Goal: Task Accomplishment & Management: Use online tool/utility

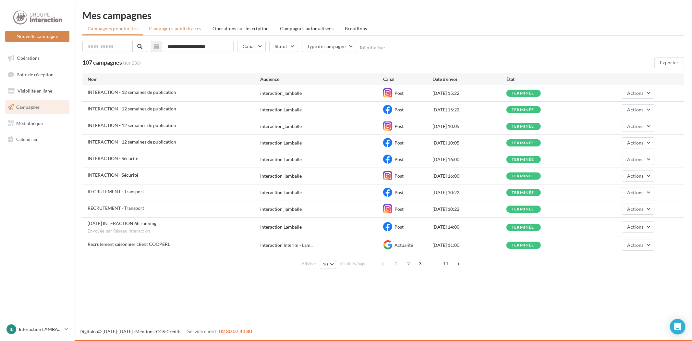
click at [187, 29] on span "Campagnes publicitaires" at bounding box center [175, 29] width 52 height 6
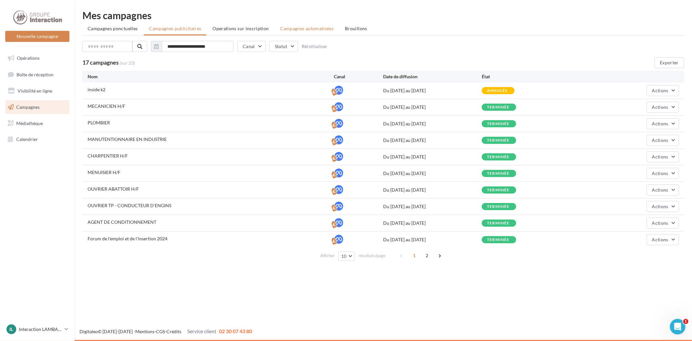
click at [319, 30] on span "Campagnes automatisées" at bounding box center [307, 29] width 54 height 6
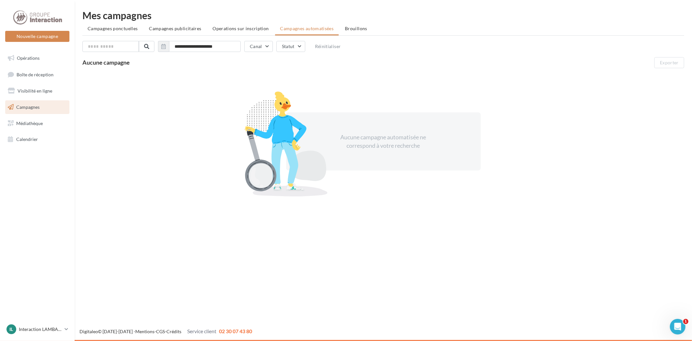
click at [24, 106] on span "Campagnes" at bounding box center [27, 107] width 23 height 6
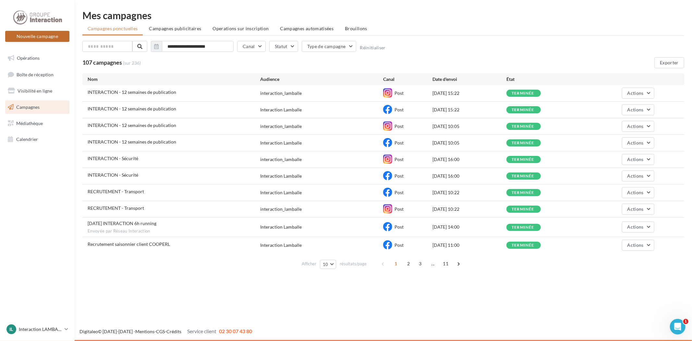
click at [52, 36] on button "Nouvelle campagne" at bounding box center [37, 36] width 64 height 11
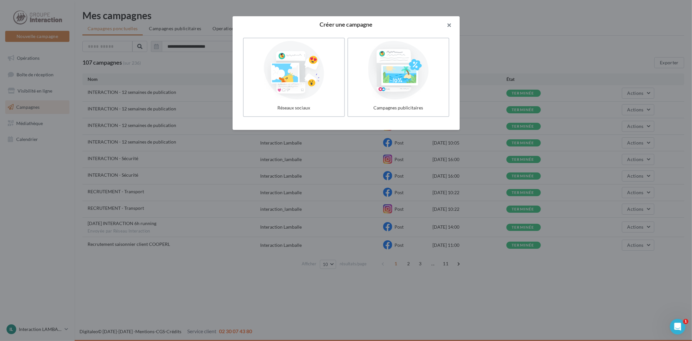
click at [450, 23] on button "button" at bounding box center [447, 25] width 26 height 19
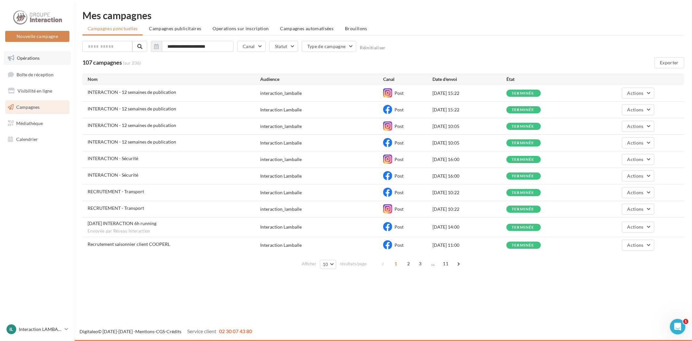
click at [21, 62] on link "Opérations" at bounding box center [37, 58] width 67 height 14
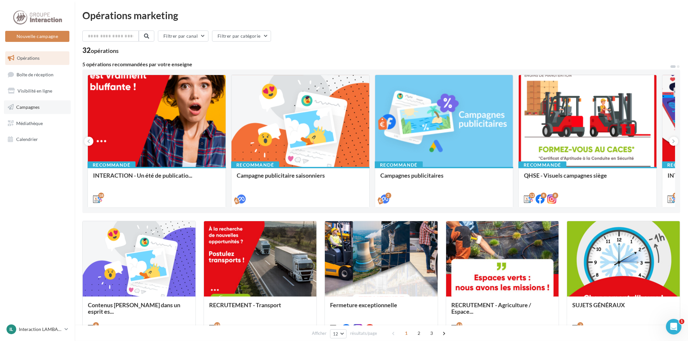
click at [30, 105] on span "Campagnes" at bounding box center [27, 107] width 23 height 6
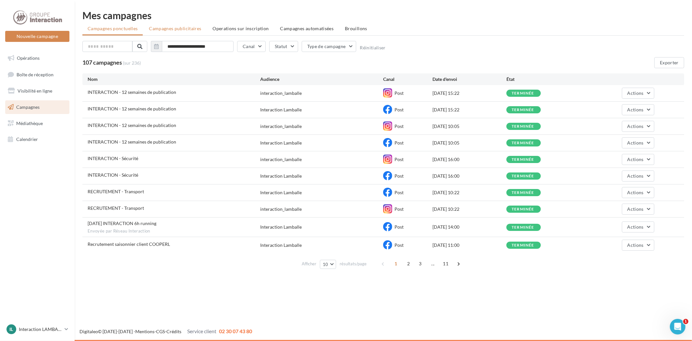
click at [188, 30] on span "Campagnes publicitaires" at bounding box center [175, 29] width 52 height 6
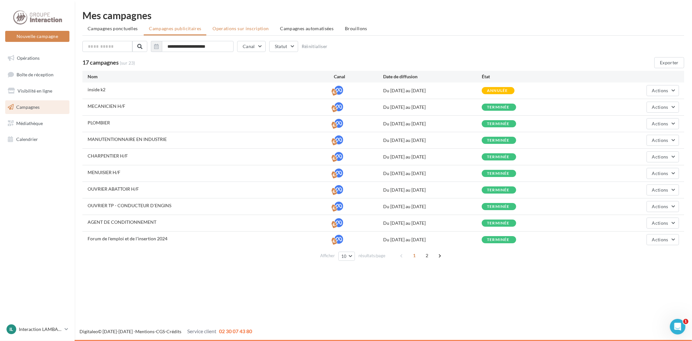
click at [242, 26] on span "Operations sur inscription" at bounding box center [240, 29] width 56 height 6
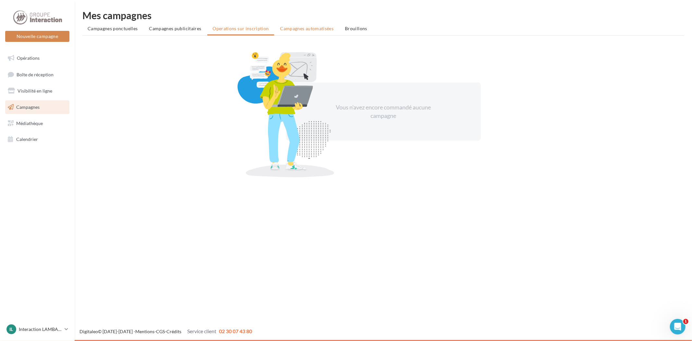
click at [311, 30] on span "Campagnes automatisées" at bounding box center [307, 29] width 54 height 6
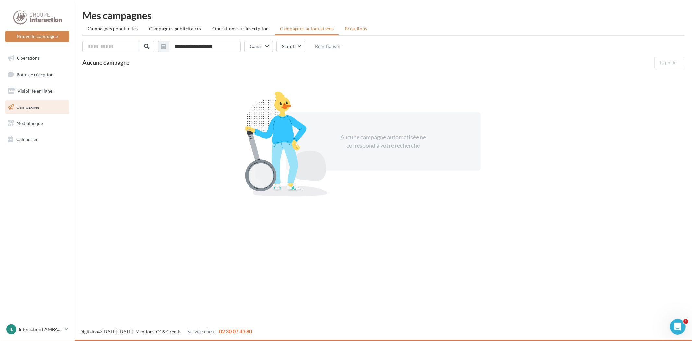
click at [348, 28] on span "Brouillons" at bounding box center [356, 29] width 22 height 6
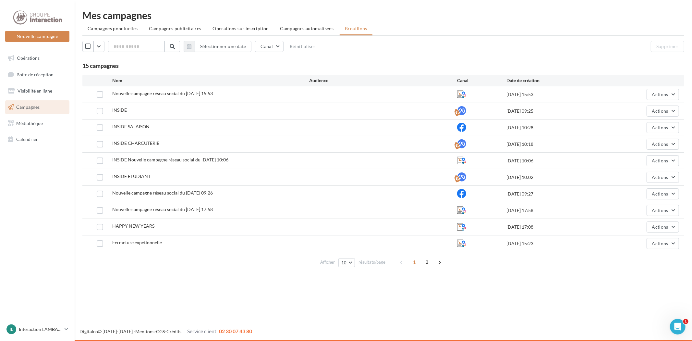
click at [180, 30] on span "Campagnes publicitaires" at bounding box center [175, 29] width 52 height 6
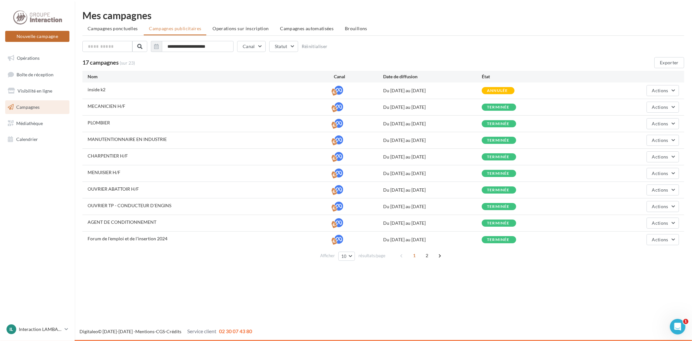
click at [34, 37] on button "Nouvelle campagne" at bounding box center [37, 36] width 64 height 11
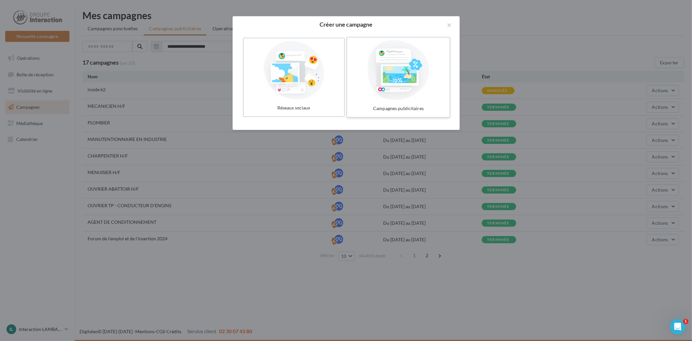
click at [410, 59] on div at bounding box center [398, 70] width 97 height 60
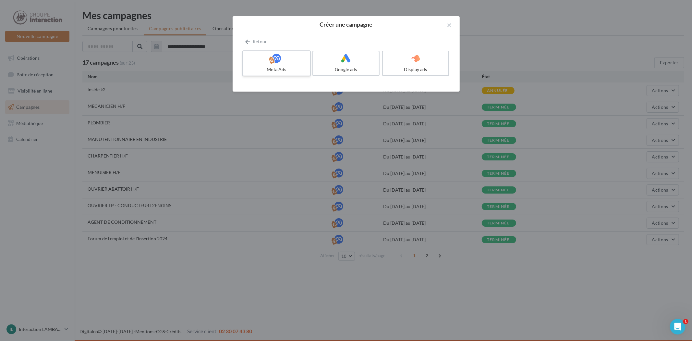
click at [289, 60] on div at bounding box center [277, 59] width 62 height 10
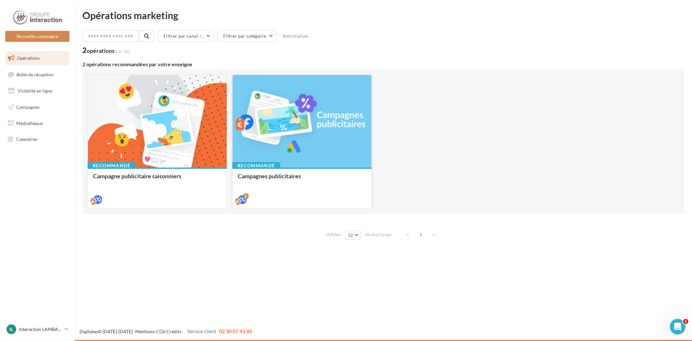
click at [319, 125] on div at bounding box center [302, 121] width 139 height 93
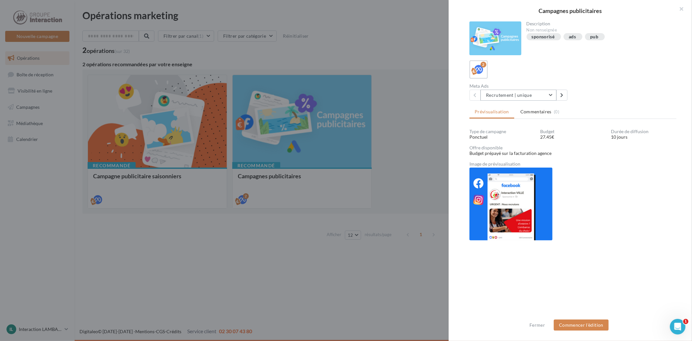
click at [548, 93] on button "Recrutement | unique" at bounding box center [518, 95] width 76 height 11
click at [682, 324] on div "Ouvrir le Messenger Intercom" at bounding box center [676, 325] width 21 height 21
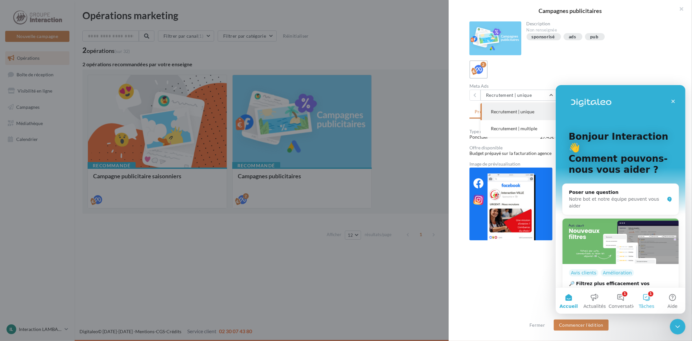
click at [642, 296] on button "1 Tâches" at bounding box center [646, 300] width 26 height 26
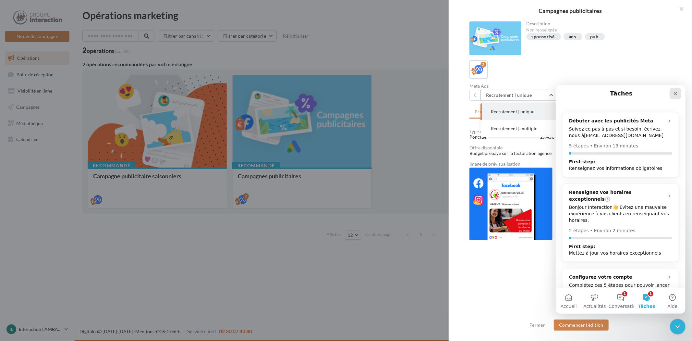
click at [674, 88] on div "Fermer" at bounding box center [675, 93] width 12 height 12
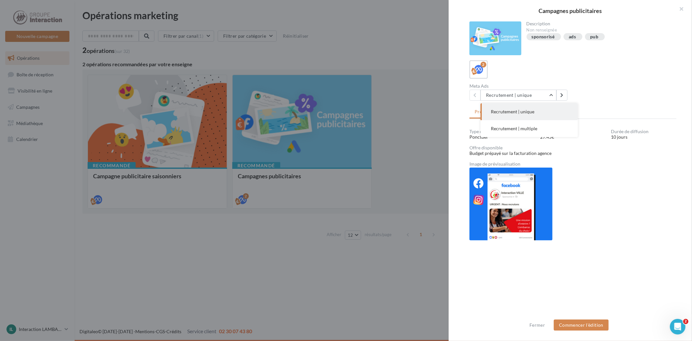
click at [641, 214] on div "Type de campagne Ponctuel Budget 27.45€ Durée de diffusion 10 jours Offre dispo…" at bounding box center [572, 224] width 207 height 191
click at [545, 109] on span "Commentaires" at bounding box center [535, 111] width 31 height 6
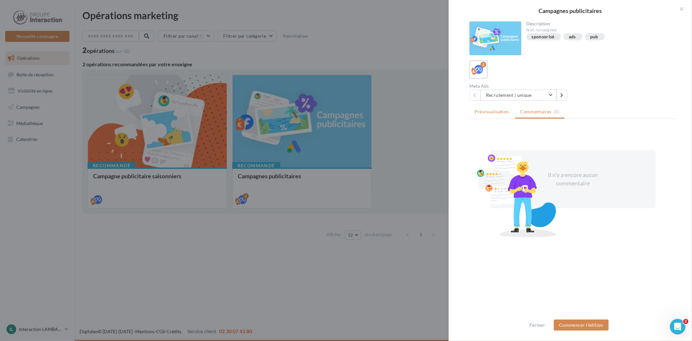
click at [487, 111] on span "Prévisualisation" at bounding box center [492, 112] width 34 height 6
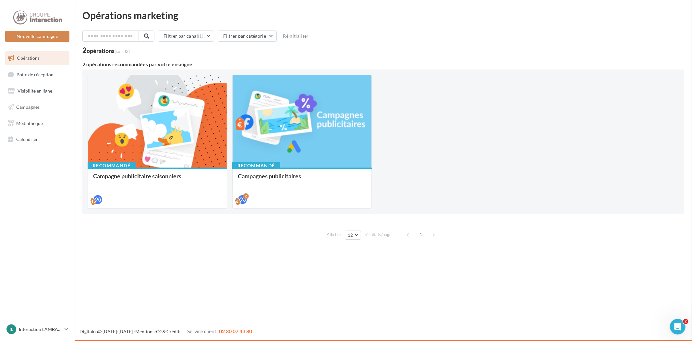
click at [56, 330] on p "Interaction LAMBALLE" at bounding box center [40, 329] width 43 height 6
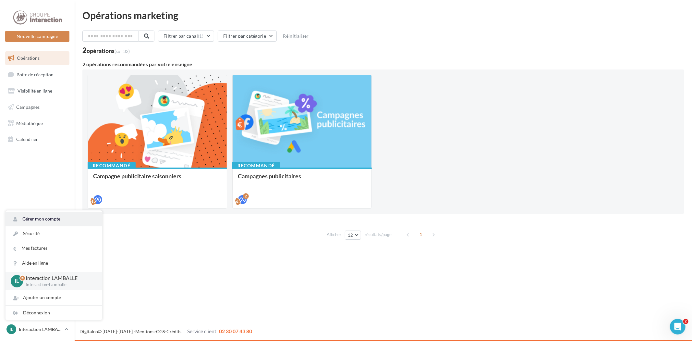
click at [36, 218] on link "Gérer mon compte" at bounding box center [54, 219] width 97 height 15
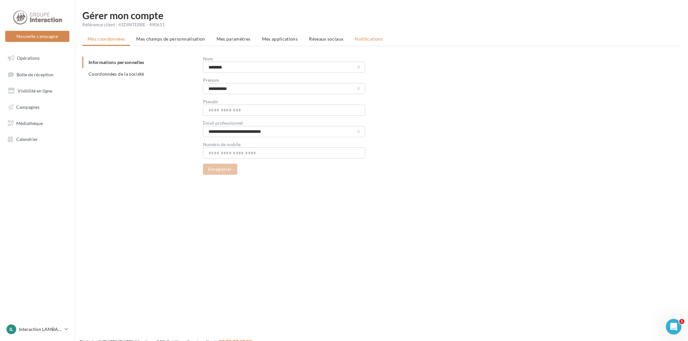
click at [374, 36] on span "Notifications" at bounding box center [369, 39] width 28 height 6
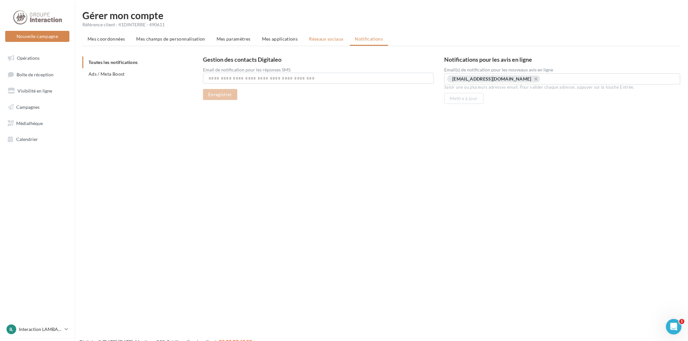
click at [326, 39] on span "Réseaux sociaux" at bounding box center [326, 39] width 34 height 6
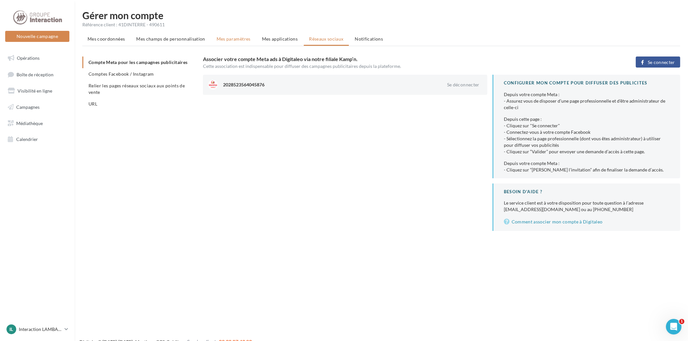
click at [241, 40] on span "Mes paramètres" at bounding box center [234, 39] width 34 height 6
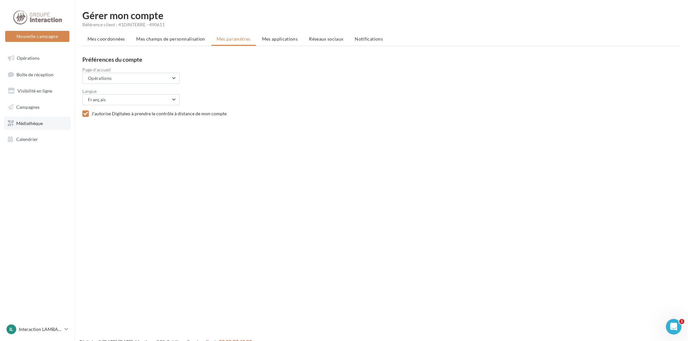
click at [25, 122] on span "Médiathèque" at bounding box center [29, 123] width 27 height 6
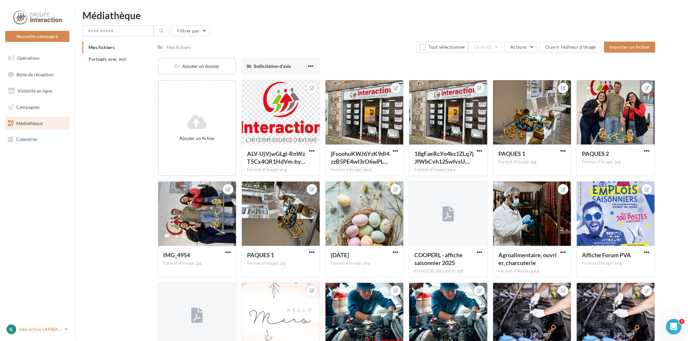
click at [40, 326] on p "Interaction LAMBALLE" at bounding box center [40, 329] width 43 height 6
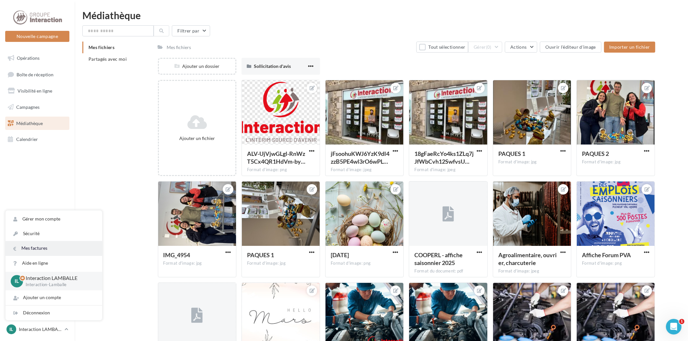
click at [33, 246] on link "Mes factures" at bounding box center [54, 248] width 97 height 15
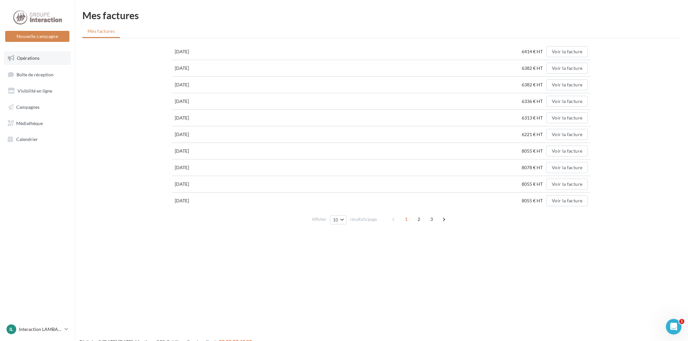
click at [31, 57] on span "Opérations" at bounding box center [28, 58] width 23 height 6
